Goal: Information Seeking & Learning: Learn about a topic

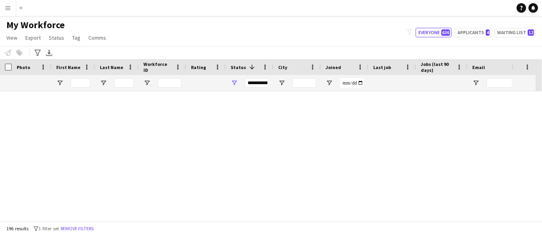
scroll to position [4008, 0]
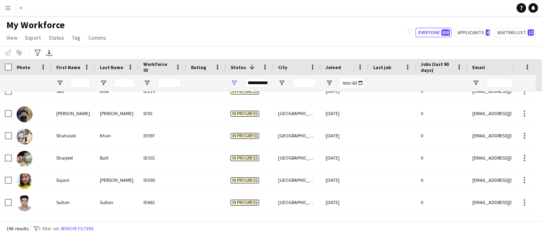
click at [251, 84] on div "**********" at bounding box center [257, 83] width 24 height 10
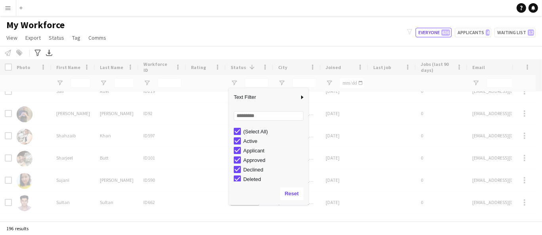
click at [224, 29] on div "My Workforce View Views Default view New view Update view Delete view Edit name…" at bounding box center [271, 32] width 542 height 27
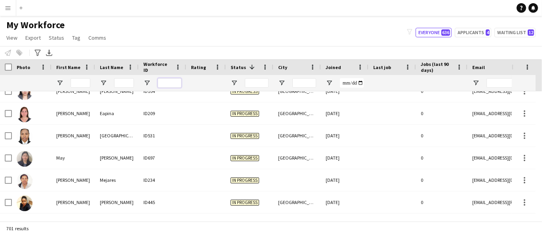
click at [163, 82] on input "Workforce ID Filter Input" at bounding box center [170, 83] width 24 height 10
click at [128, 84] on input "Last Name Filter Input" at bounding box center [124, 83] width 20 height 10
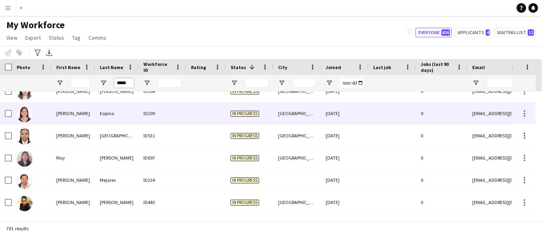
type input "*****"
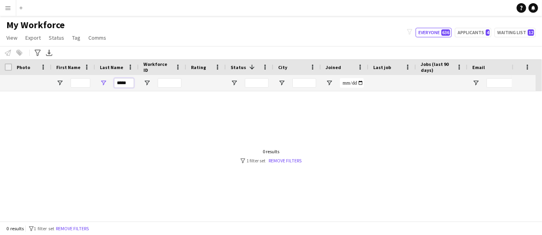
scroll to position [0, 0]
click at [251, 86] on input "Status Filter Input" at bounding box center [257, 83] width 24 height 10
click at [237, 83] on span "Open Filter Menu" at bounding box center [234, 82] width 7 height 7
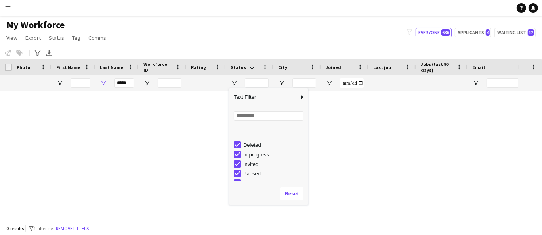
scroll to position [50, 0]
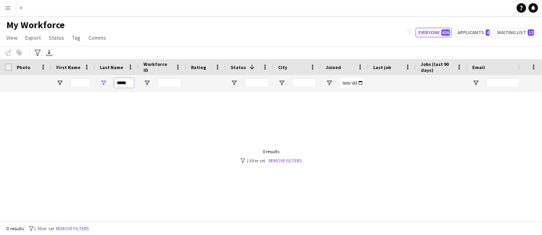
click at [124, 81] on input "*****" at bounding box center [124, 83] width 20 height 10
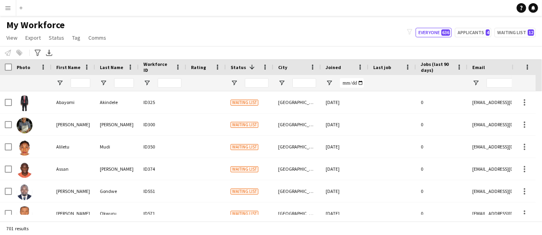
click at [76, 77] on div at bounding box center [81, 83] width 20 height 16
click at [82, 80] on input "First Name Filter Input" at bounding box center [81, 83] width 20 height 10
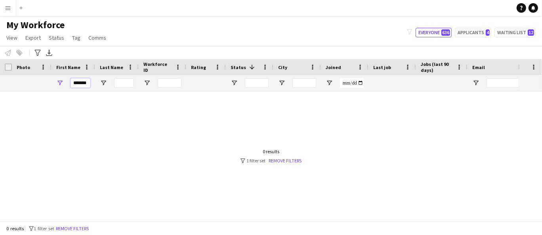
type input "********"
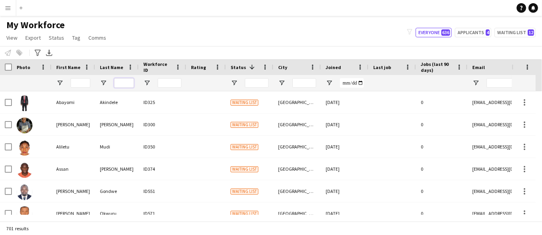
click at [128, 81] on input "Last Name Filter Input" at bounding box center [124, 83] width 20 height 10
type input "*****"
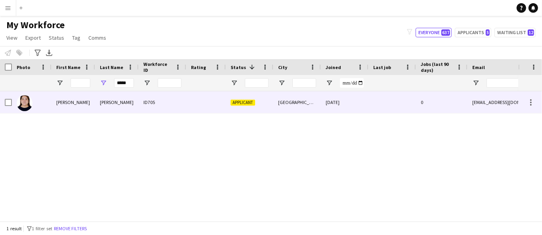
click at [150, 96] on div "ID705" at bounding box center [163, 102] width 48 height 22
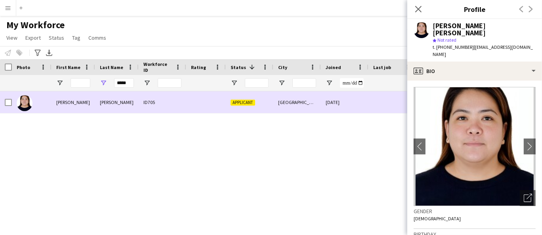
click at [326, 107] on div "[DATE]" at bounding box center [345, 102] width 48 height 22
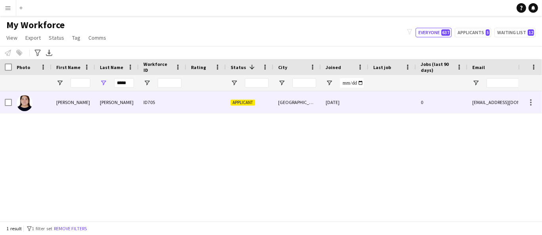
click at [326, 107] on div "[DATE]" at bounding box center [345, 102] width 48 height 22
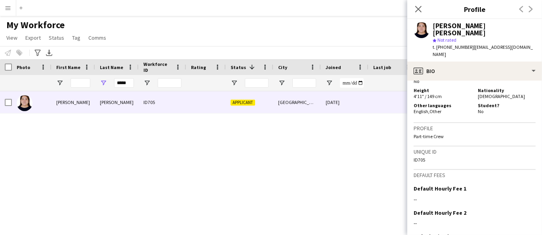
scroll to position [409, 0]
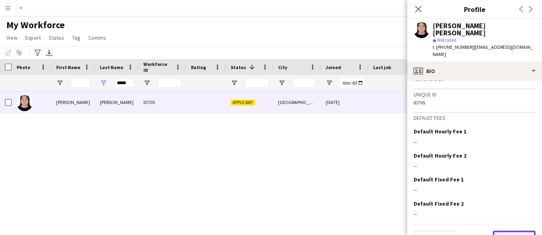
click at [513, 230] on button "Next" at bounding box center [514, 238] width 43 height 16
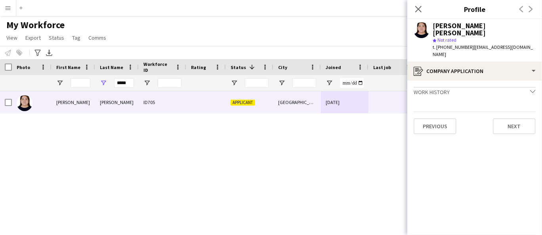
click at [515, 111] on div "Previous Next" at bounding box center [475, 122] width 122 height 23
click at [515, 118] on button "Next" at bounding box center [514, 126] width 43 height 16
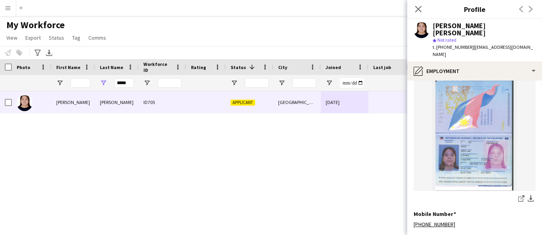
scroll to position [333, 0]
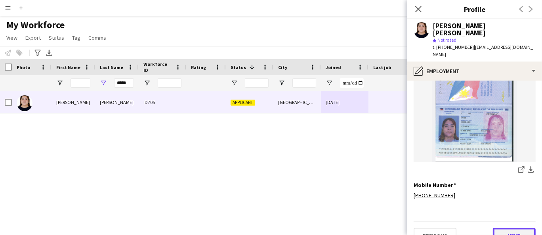
click at [513, 228] on button "Next" at bounding box center [514, 236] width 43 height 16
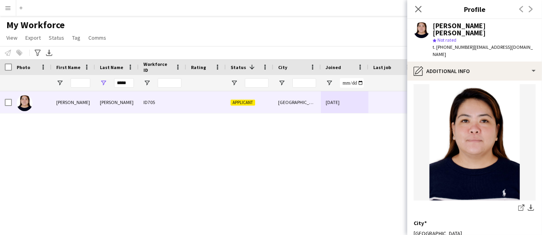
scroll to position [99, 0]
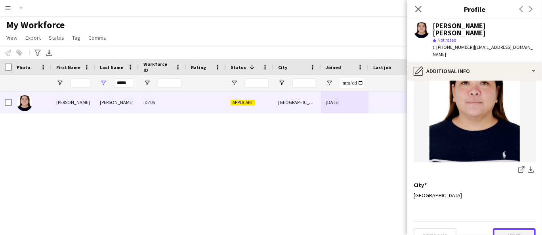
click at [515, 228] on button "Next" at bounding box center [514, 236] width 43 height 16
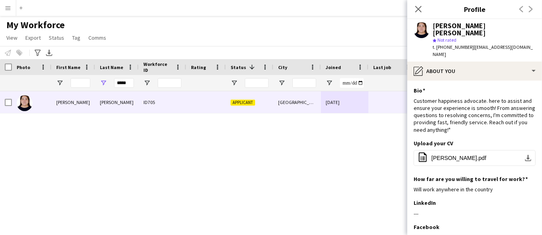
drag, startPoint x: 189, startPoint y: 161, endPoint x: 188, endPoint y: 170, distance: 9.3
click at [189, 161] on div "[PERSON_NAME] [PERSON_NAME] ID705 Applicant [GEOGRAPHIC_DATA] [DATE] 0 [EMAIL_A…" at bounding box center [259, 152] width 519 height 123
click at [82, 167] on div "[PERSON_NAME] [PERSON_NAME] ID705 Applicant [GEOGRAPHIC_DATA] [DATE] 0 [EMAIL_A…" at bounding box center [259, 152] width 519 height 123
click at [417, 8] on icon "Close pop-in" at bounding box center [419, 9] width 8 height 8
